Goal: Task Accomplishment & Management: Use online tool/utility

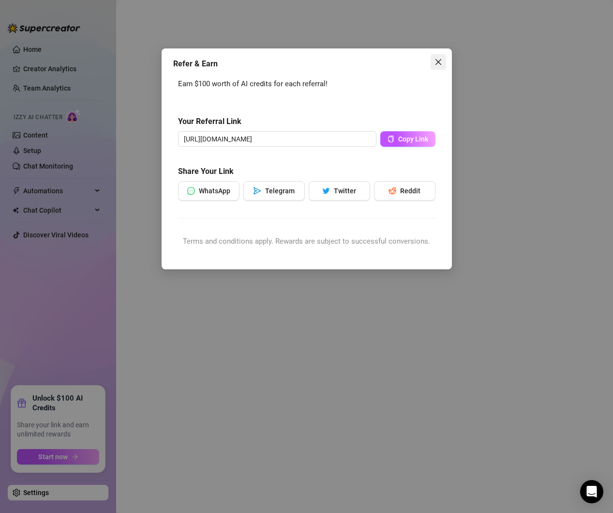
click at [441, 60] on icon "close" at bounding box center [439, 62] width 8 height 8
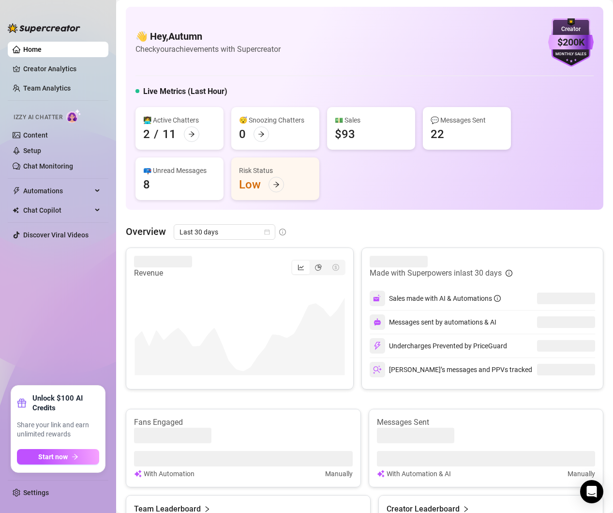
drag, startPoint x: 62, startPoint y: 434, endPoint x: 61, endPoint y: 441, distance: 7.4
click at [62, 434] on span "Share your link and earn unlimited rewards" at bounding box center [58, 429] width 82 height 19
click at [81, 450] on button "Start now" at bounding box center [58, 456] width 82 height 15
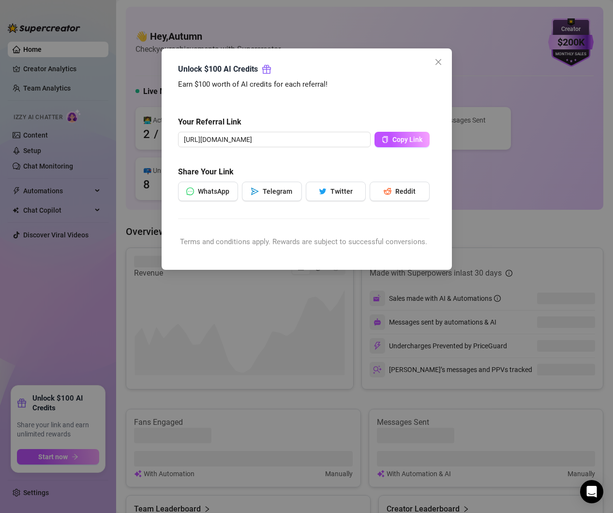
click at [72, 403] on div "Unlock $100 AI Credits Earn $100 worth of AI credits for each referral! Your Re…" at bounding box center [306, 256] width 613 height 513
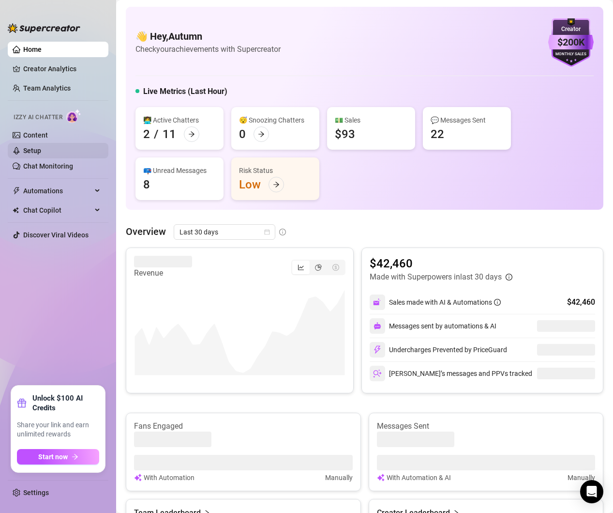
click at [41, 147] on link "Setup" at bounding box center [32, 151] width 18 height 8
